Goal: Transaction & Acquisition: Obtain resource

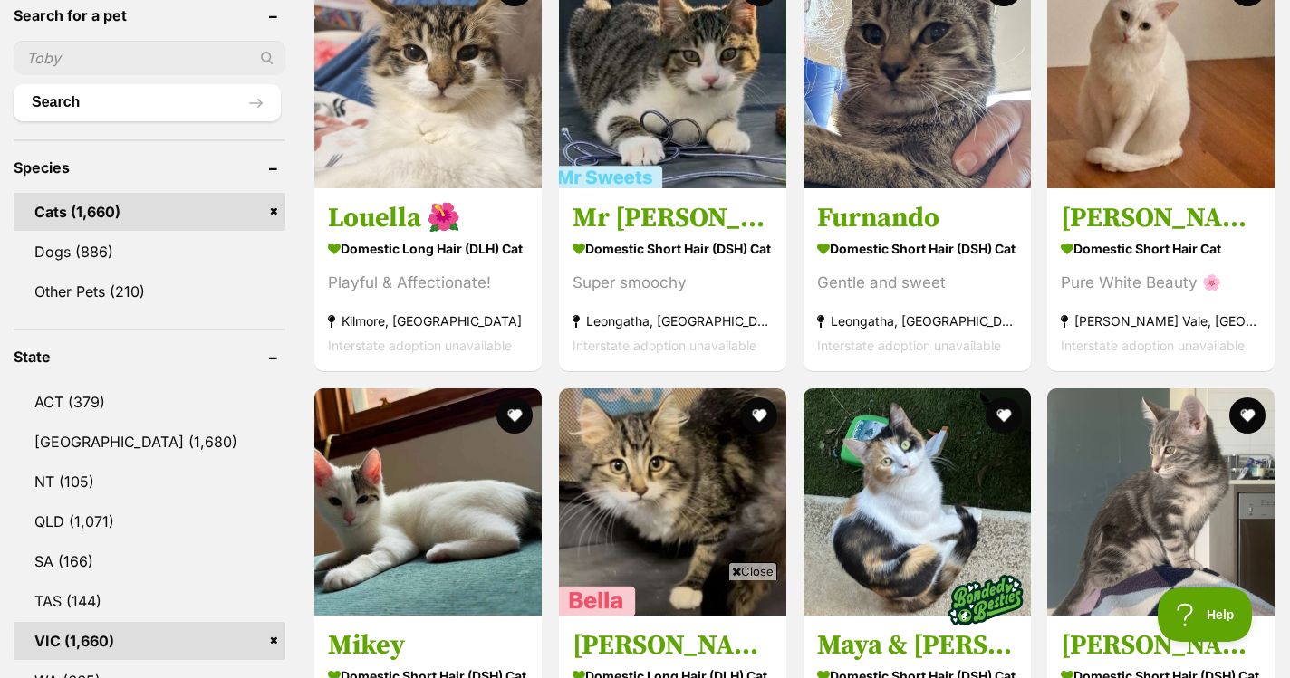
click at [149, 65] on input "text" at bounding box center [150, 58] width 272 height 34
type input "fred"
click at [147, 102] on button "Search" at bounding box center [147, 102] width 267 height 36
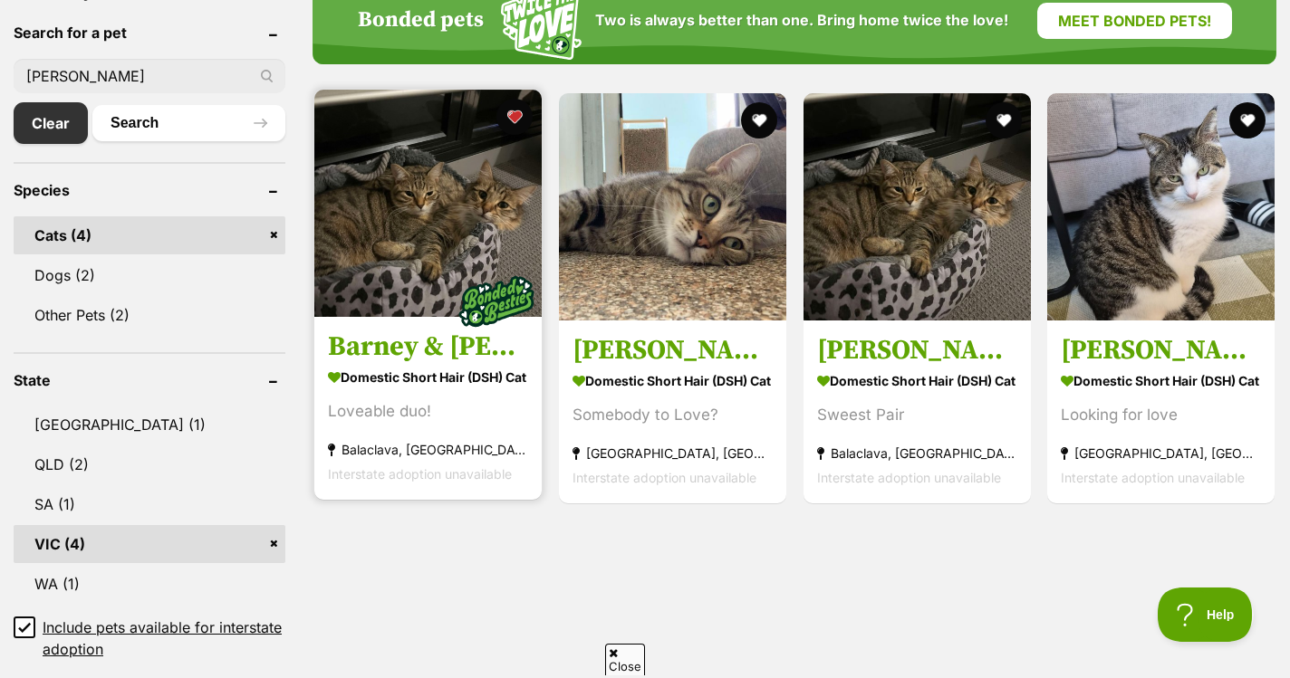
scroll to position [614, 0]
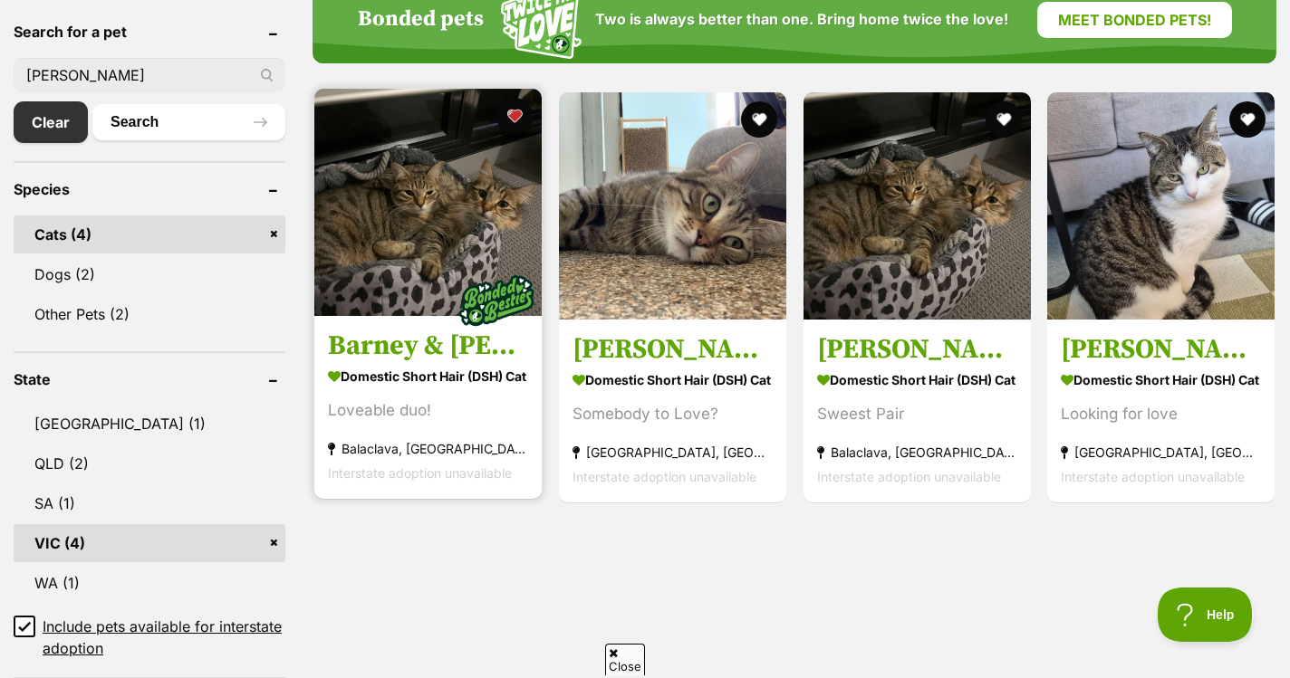
click at [405, 343] on h3 "Barney & Fred" at bounding box center [428, 346] width 200 height 34
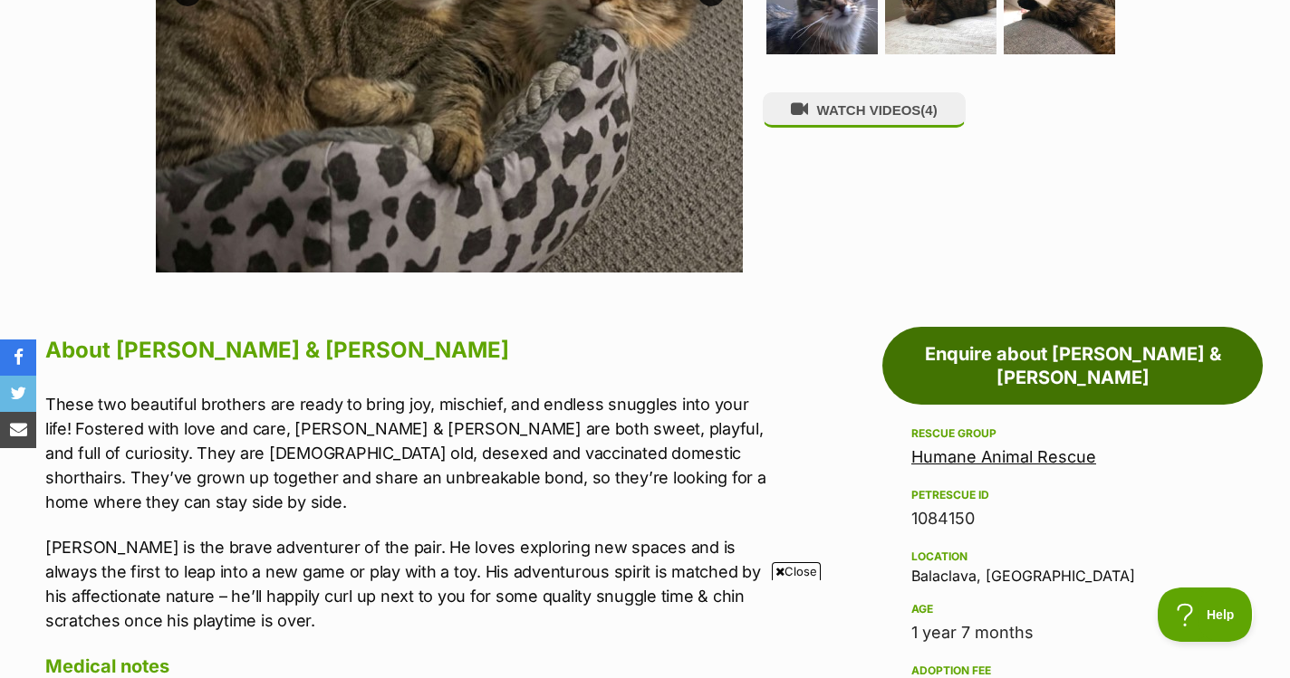
click at [939, 367] on link "Enquire about Barney & Fred" at bounding box center [1072, 366] width 380 height 78
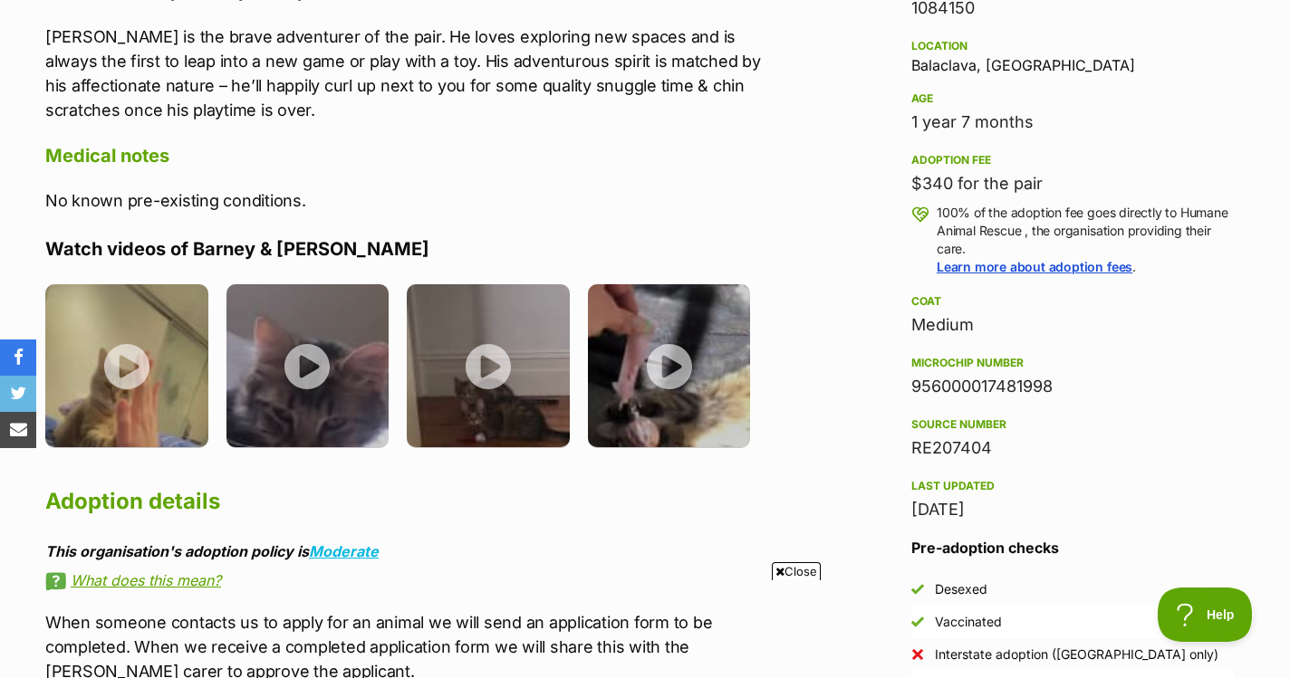
scroll to position [1316, 0]
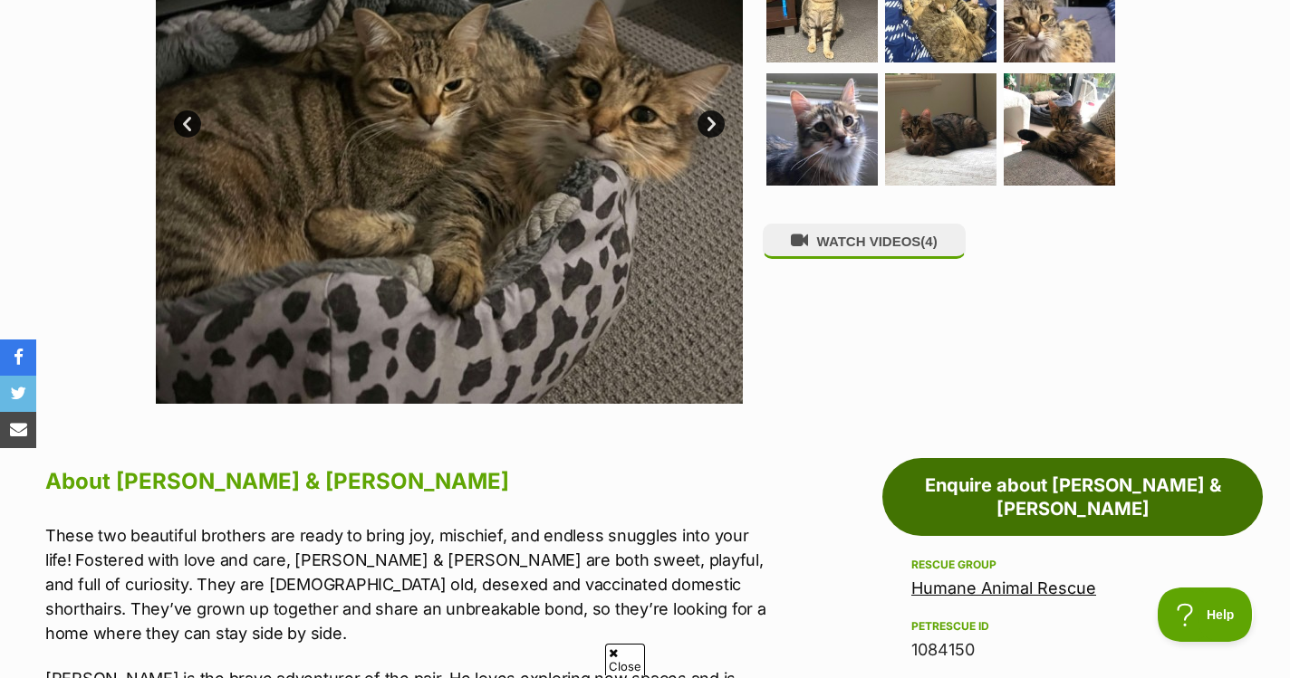
click at [1069, 483] on link "Enquire about [PERSON_NAME] & [PERSON_NAME]" at bounding box center [1072, 497] width 380 height 78
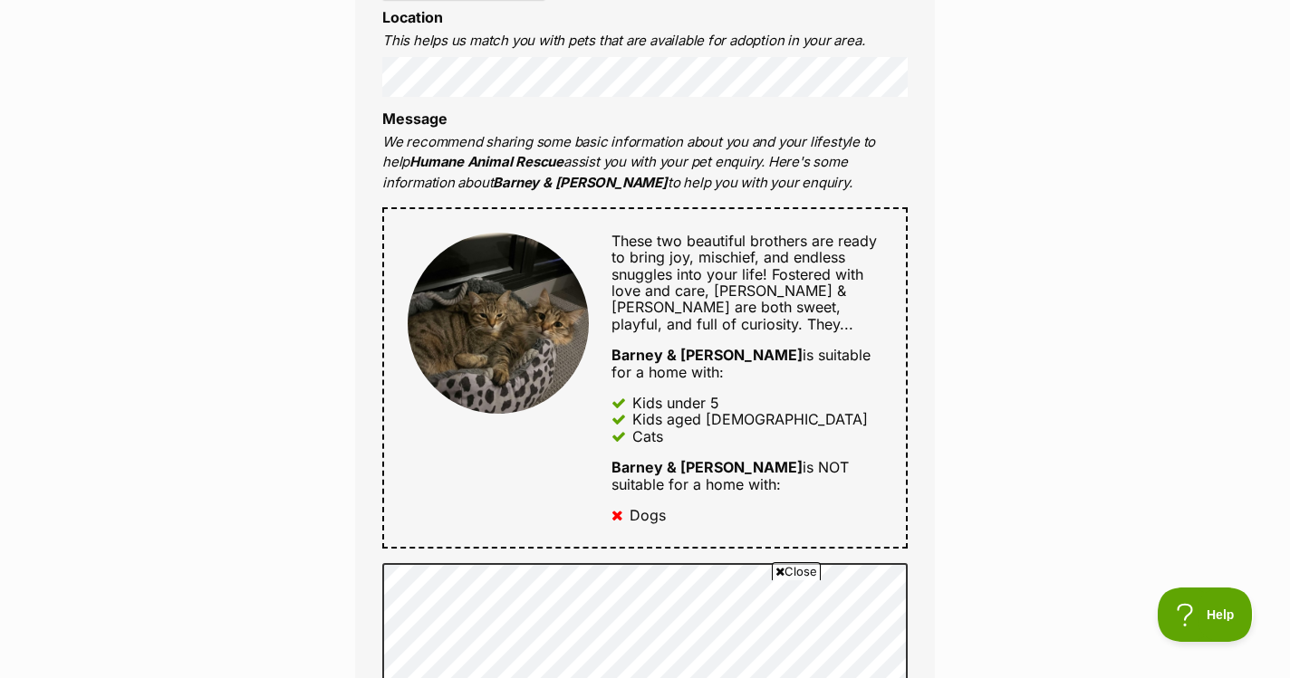
scroll to position [757, 0]
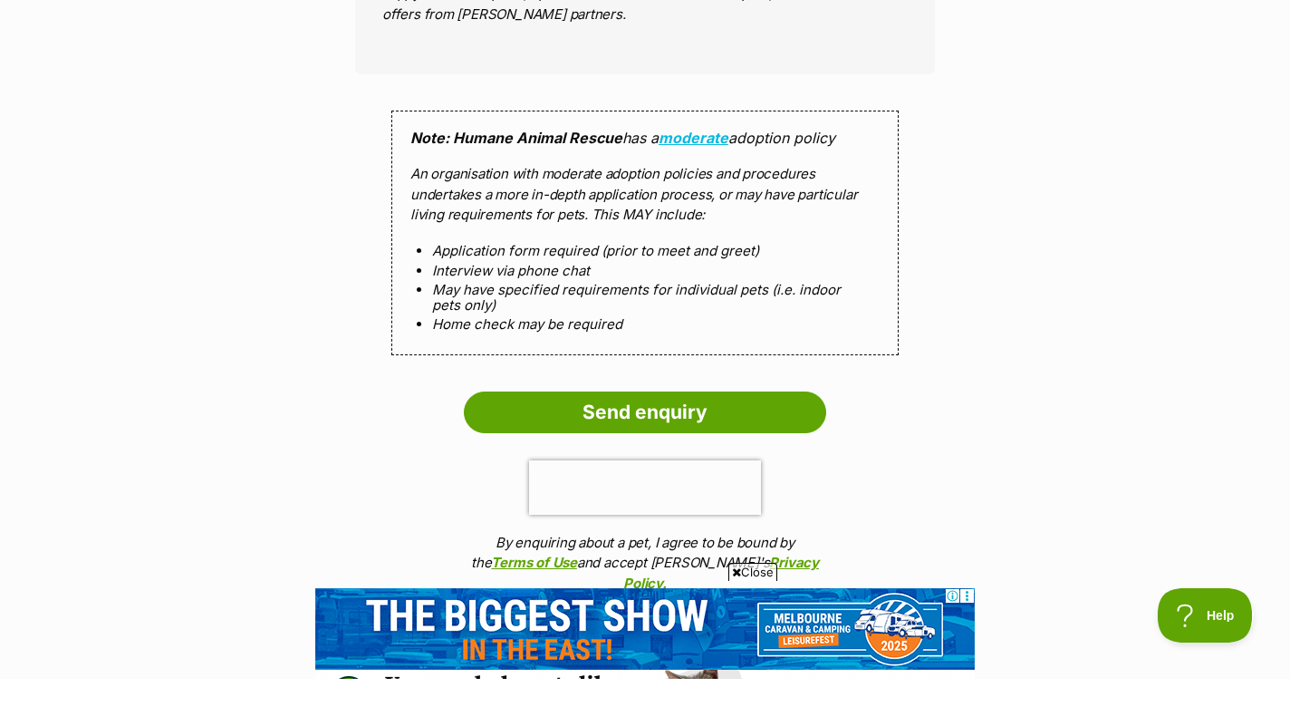
scroll to position [1728, 0]
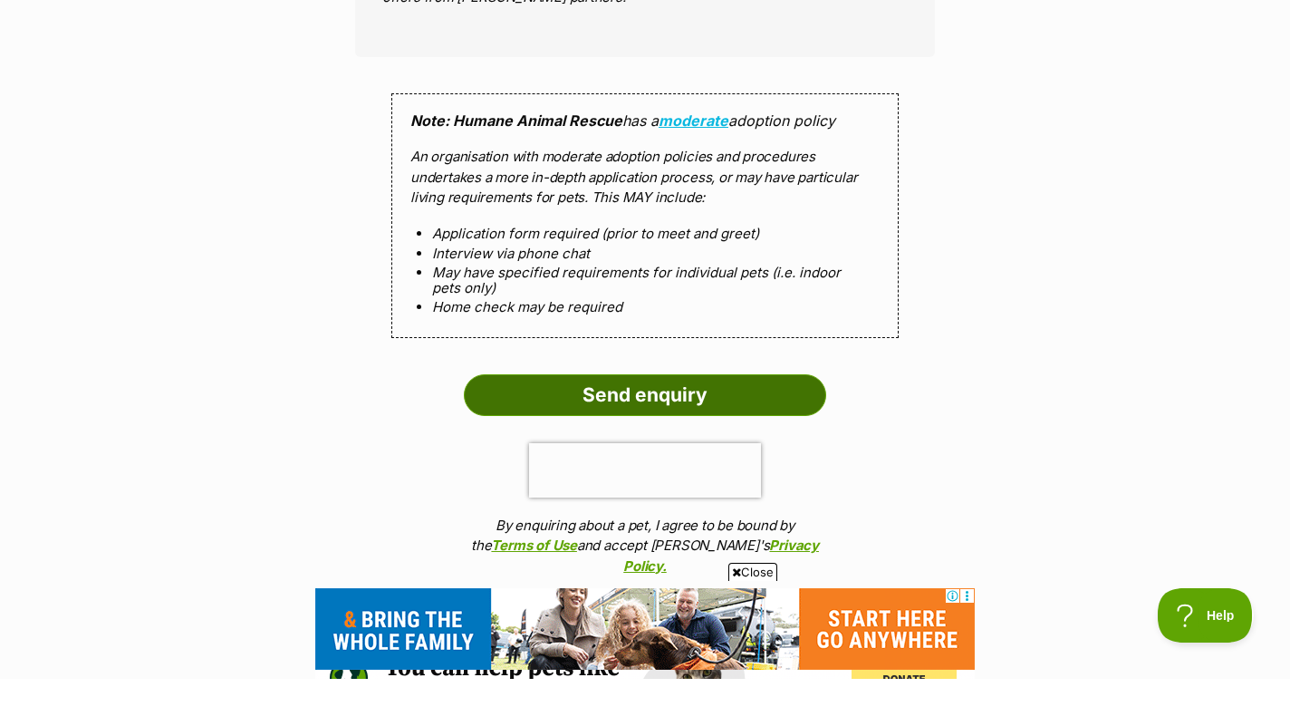
click at [655, 421] on input "Send enquiry" at bounding box center [645, 442] width 362 height 42
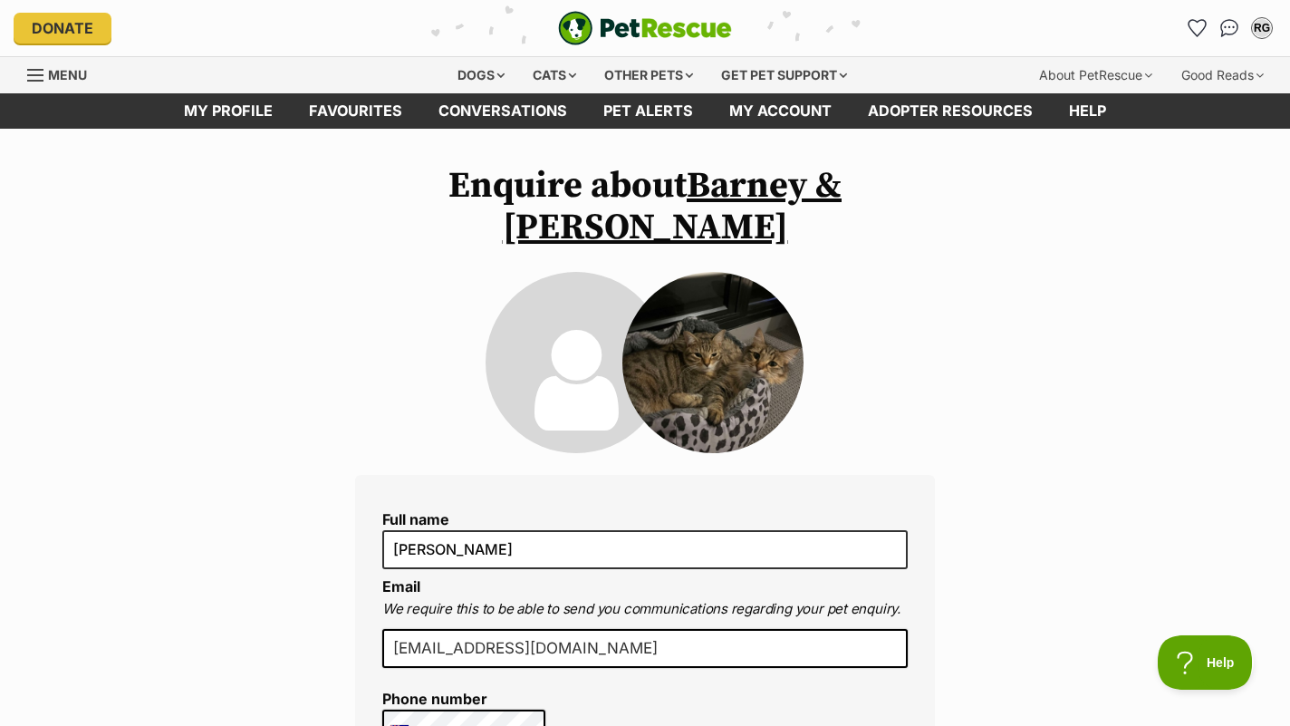
scroll to position [0, 0]
click at [547, 74] on div "Cats" at bounding box center [554, 75] width 69 height 36
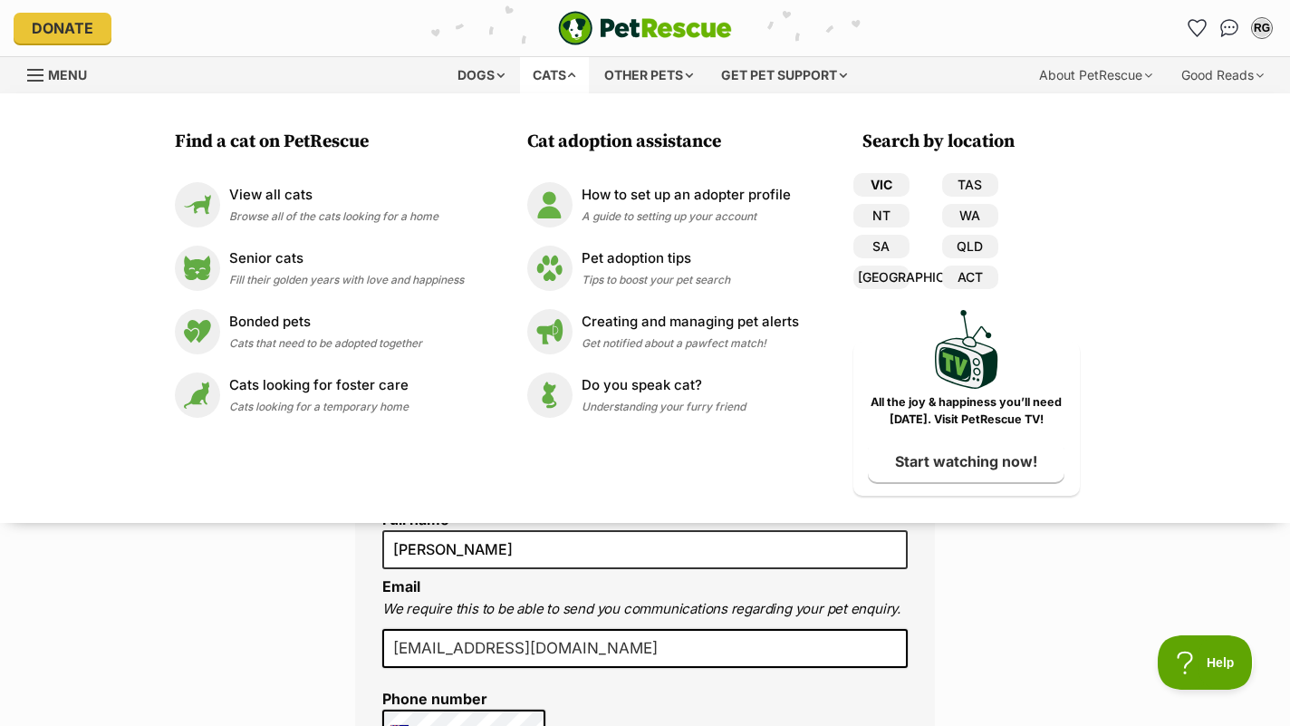
click at [898, 176] on link "VIC" at bounding box center [881, 185] width 56 height 24
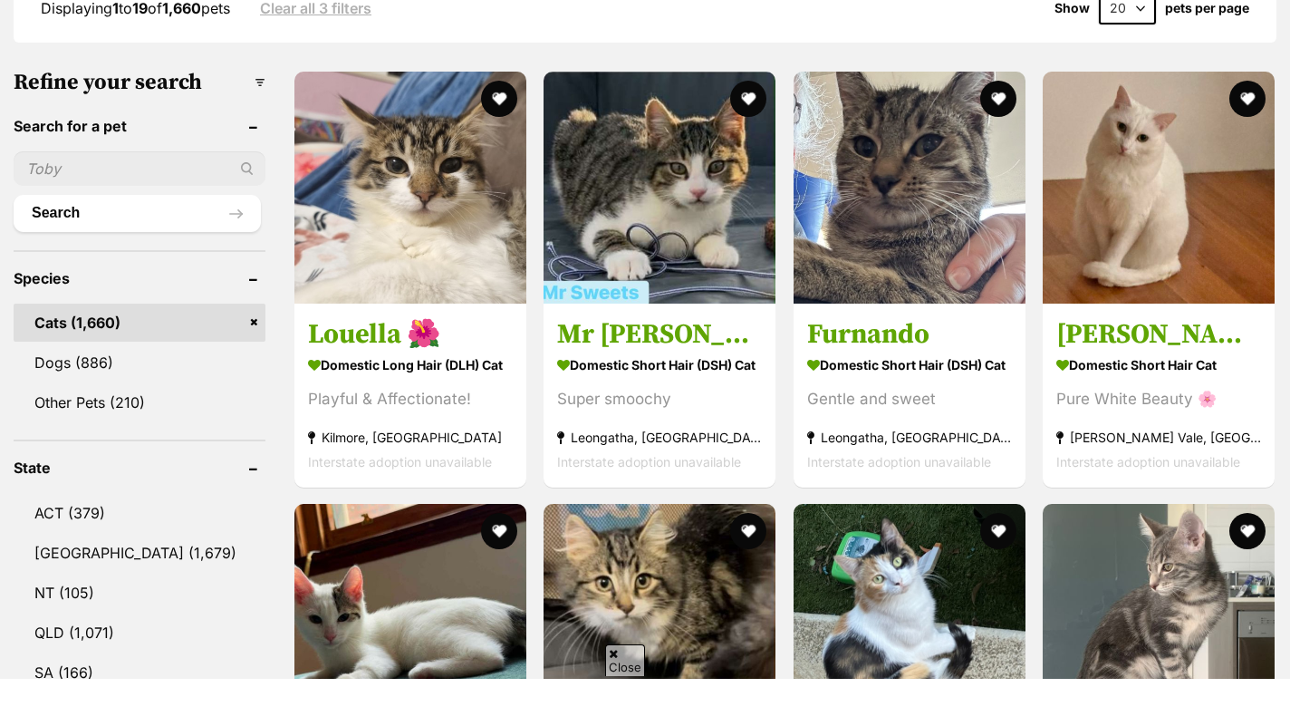
click at [136, 233] on input "text" at bounding box center [140, 215] width 252 height 34
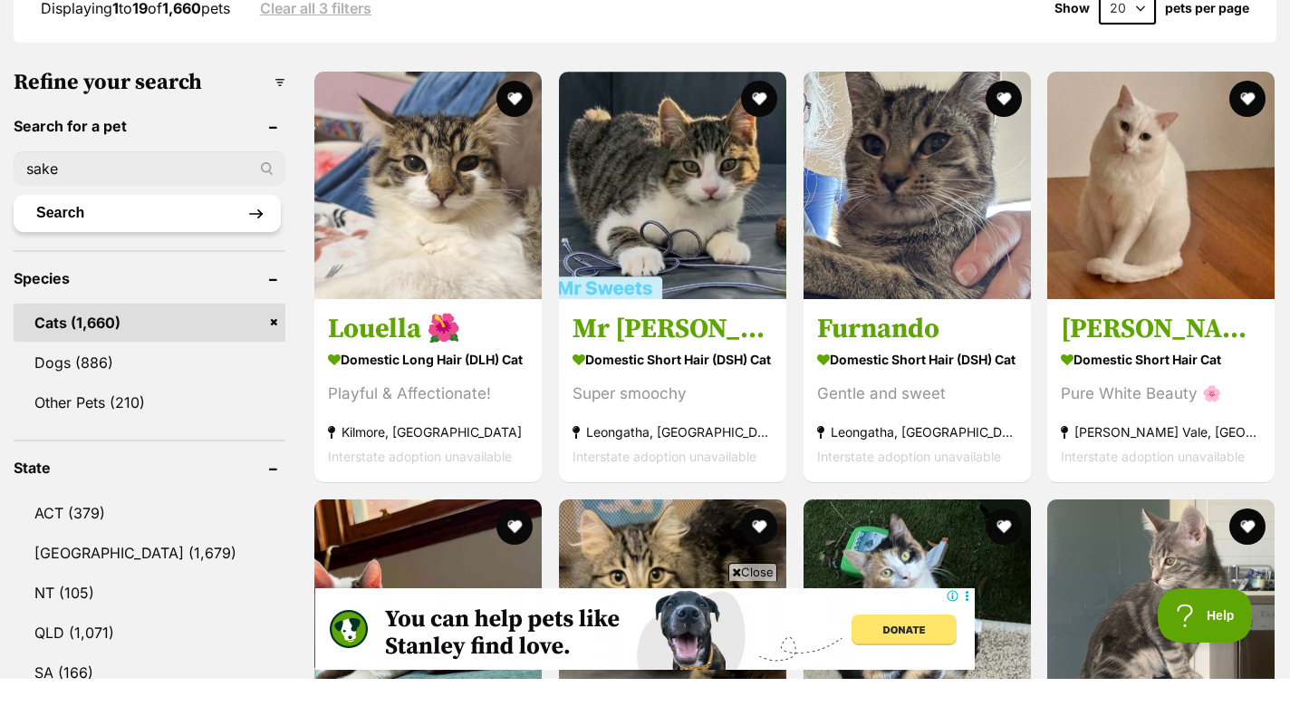
type input "sake"
click at [147, 260] on button "Search" at bounding box center [147, 260] width 267 height 36
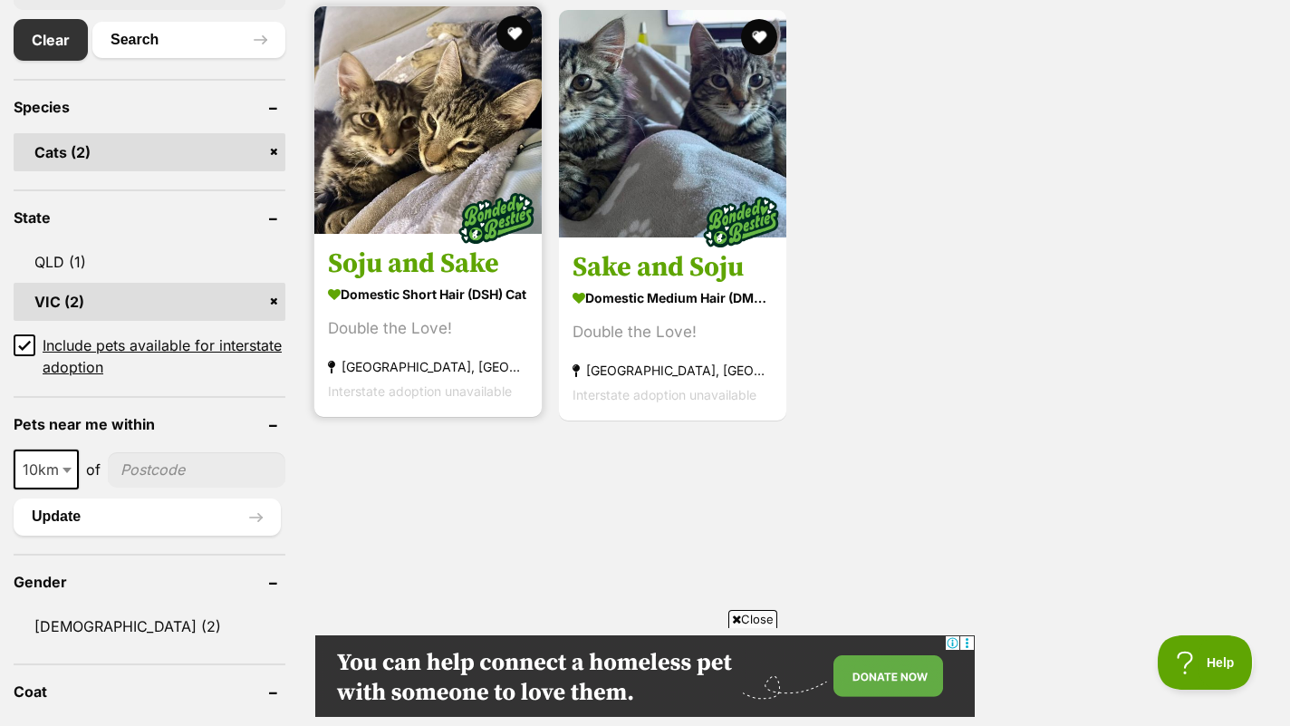
click at [446, 255] on h3 "Soju and Sake" at bounding box center [428, 263] width 200 height 34
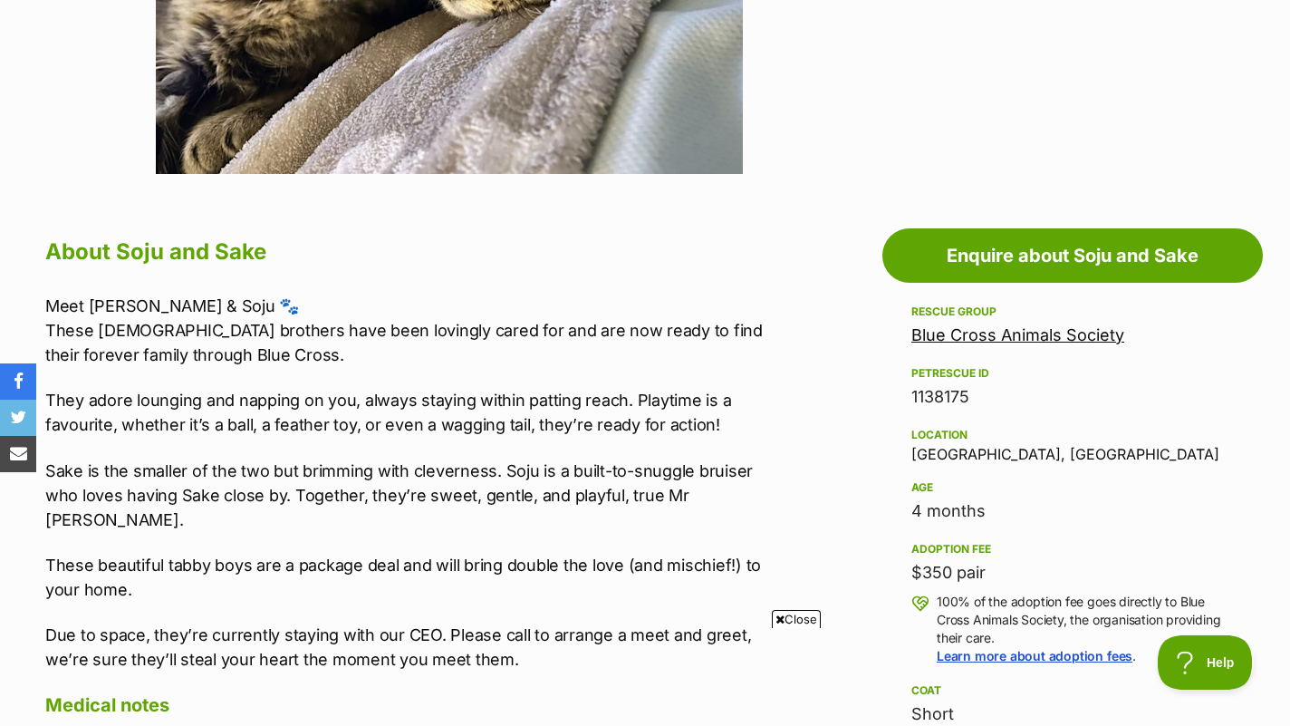
scroll to position [760, 0]
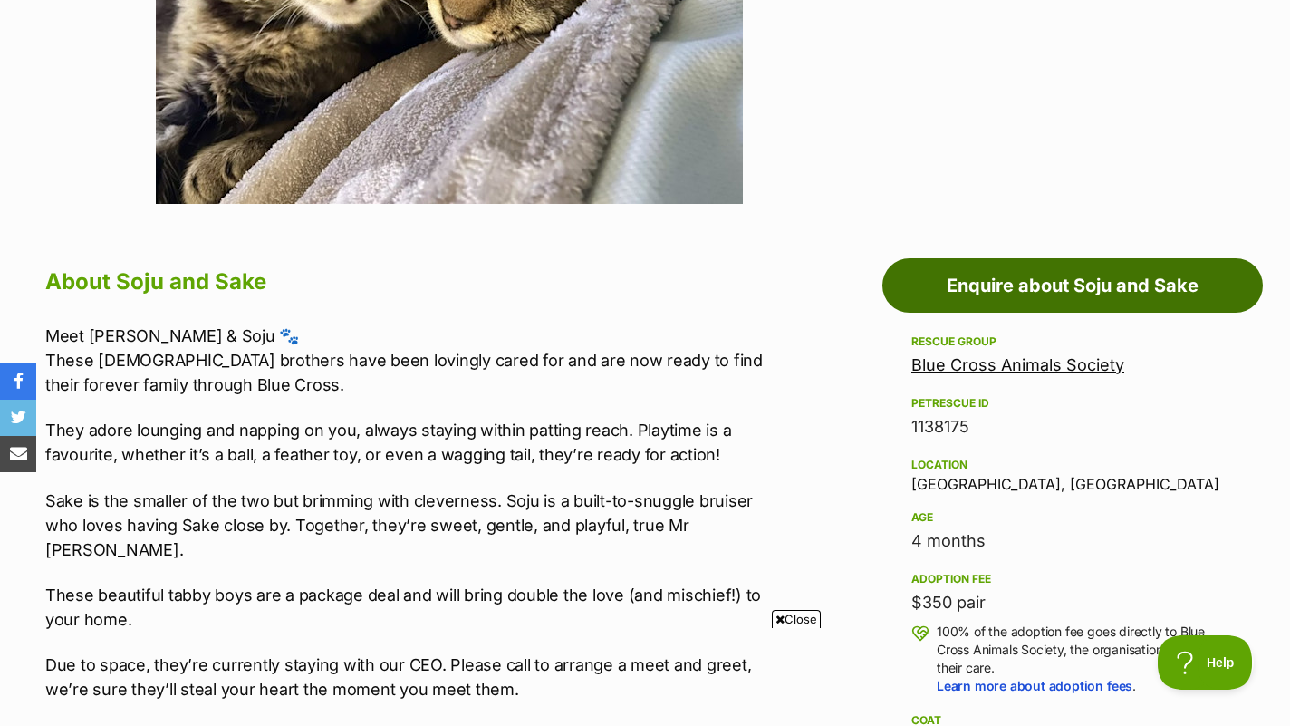
click at [1049, 278] on link "Enquire about Soju and Sake" at bounding box center [1072, 285] width 380 height 54
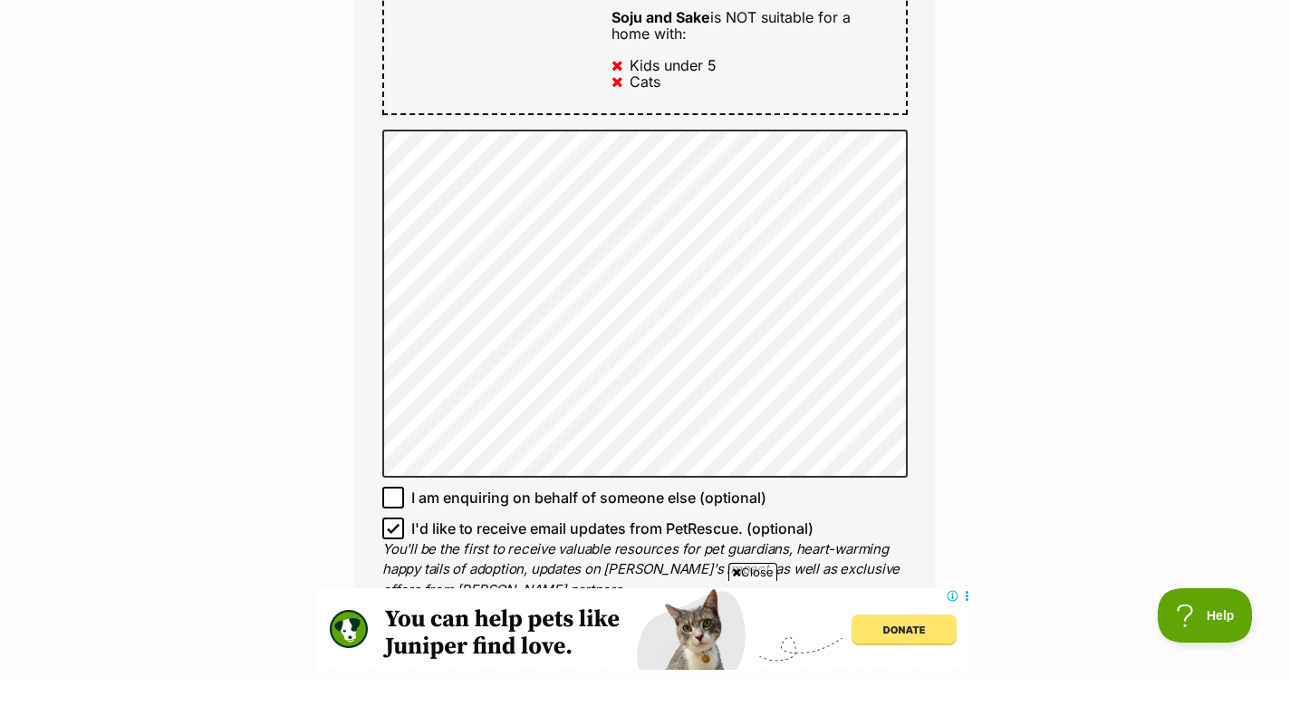
click at [1043, 449] on div "Enquire about Soju and Sake 03 9722 1265 Send an enquiry via the form below or …" at bounding box center [645, 260] width 1290 height 2521
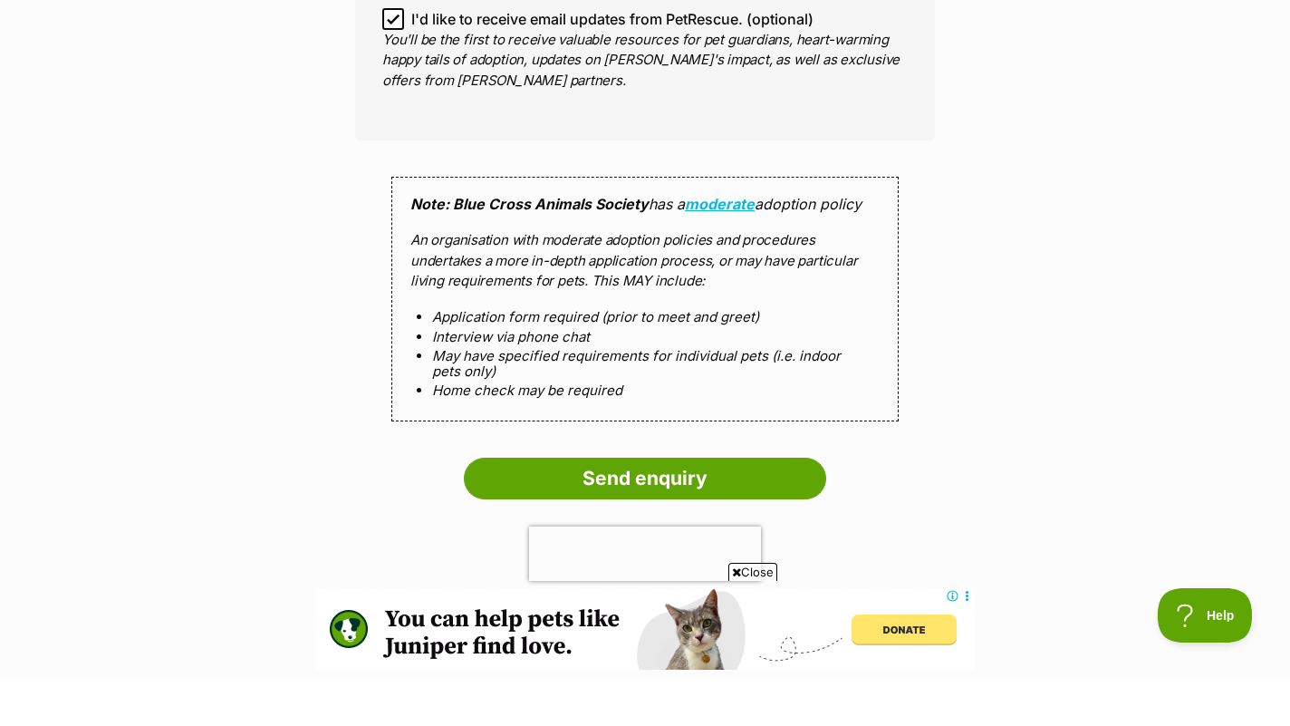
scroll to position [1681, 0]
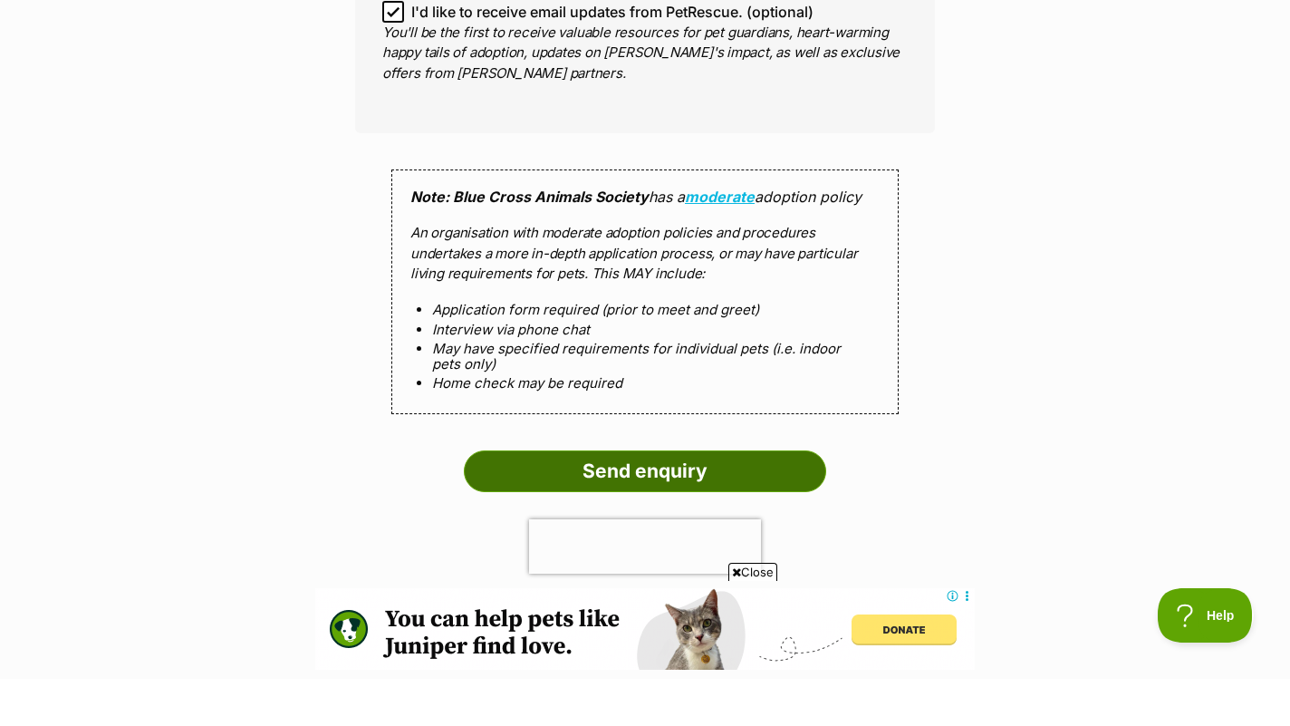
click at [663, 497] on input "Send enquiry" at bounding box center [645, 518] width 362 height 42
